Goal: Transaction & Acquisition: Obtain resource

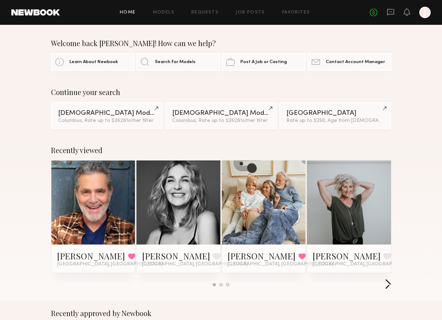
click at [385, 285] on button "button" at bounding box center [388, 285] width 7 height 12
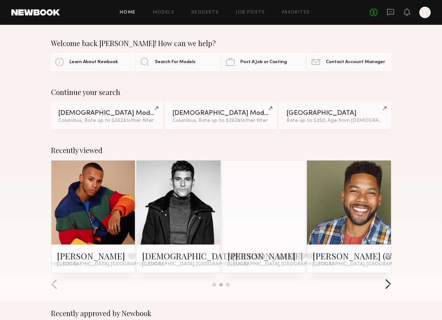
click at [385, 285] on button "button" at bounding box center [388, 285] width 7 height 12
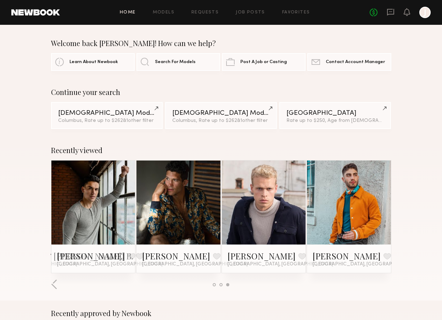
click at [384, 285] on div at bounding box center [221, 285] width 340 height 12
click at [169, 11] on link "Models" at bounding box center [164, 12] width 22 height 5
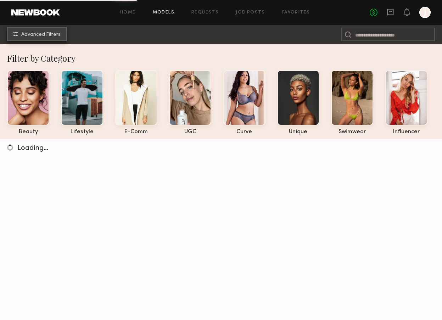
click at [50, 36] on span "Advanced Filters" at bounding box center [40, 34] width 39 height 5
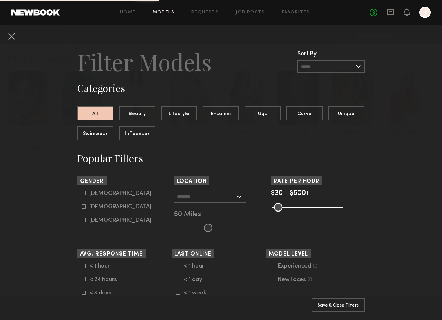
click at [227, 156] on h3 "Popular Filters" at bounding box center [221, 158] width 288 height 13
click at [99, 192] on div "[DEMOGRAPHIC_DATA]" at bounding box center [120, 193] width 62 height 4
type input "*"
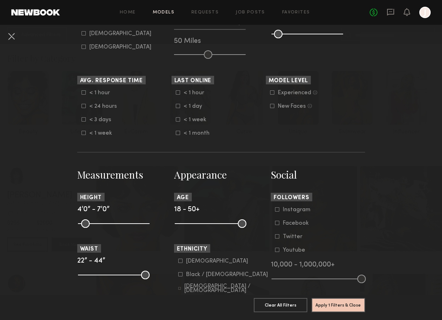
scroll to position [184, 0]
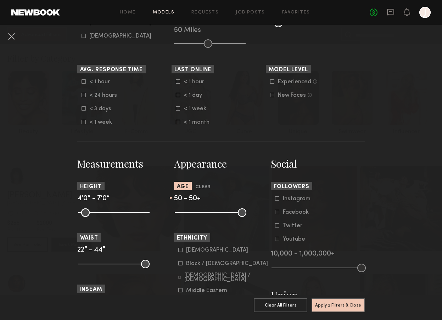
drag, startPoint x: 180, startPoint y: 218, endPoint x: 289, endPoint y: 220, distance: 109.5
type input "**"
click at [246, 217] on input "range" at bounding box center [211, 212] width 72 height 9
click at [346, 303] on button "Apply 2 Filters & Close" at bounding box center [339, 305] width 54 height 14
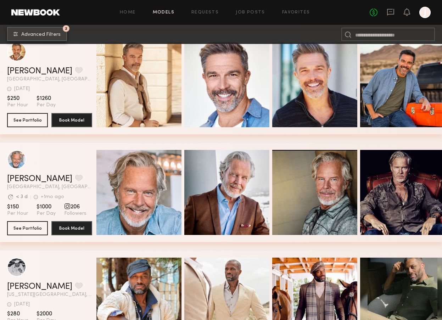
scroll to position [397, 0]
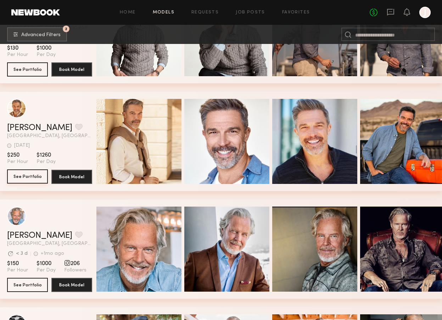
click at [34, 177] on button "See Portfolio" at bounding box center [27, 176] width 41 height 14
click at [42, 283] on button "See Portfolio" at bounding box center [27, 285] width 41 height 14
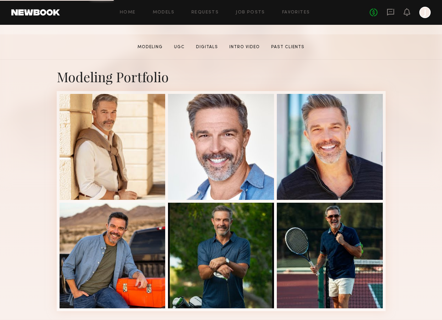
scroll to position [113, 0]
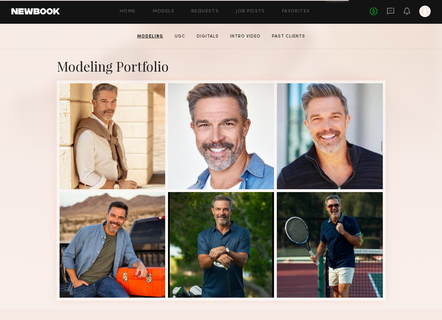
click at [409, 169] on div "Modeling Portfolio" at bounding box center [221, 179] width 442 height 260
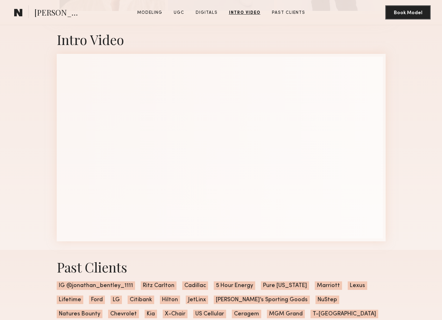
scroll to position [964, 0]
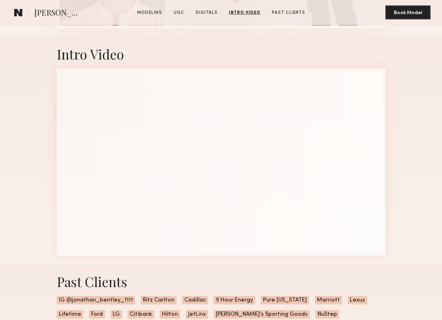
click at [28, 230] on div "Intro Video" at bounding box center [221, 151] width 442 height 228
click at [21, 240] on div "Intro Video" at bounding box center [221, 151] width 442 height 228
